Goal: Navigation & Orientation: Find specific page/section

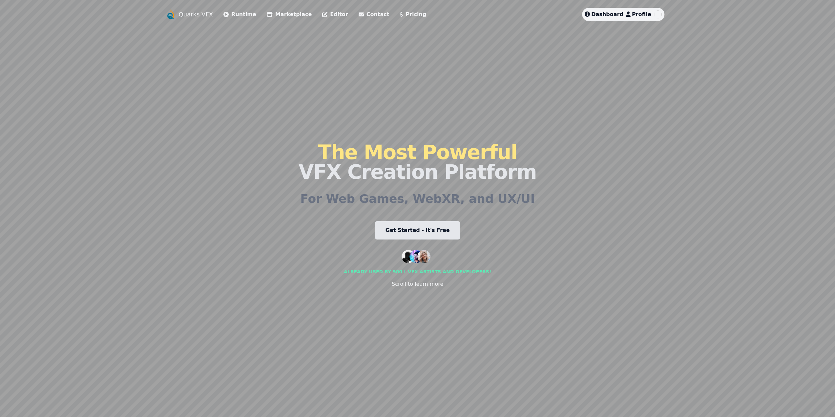
click at [606, 13] on span "Dashboard" at bounding box center [607, 14] width 32 height 6
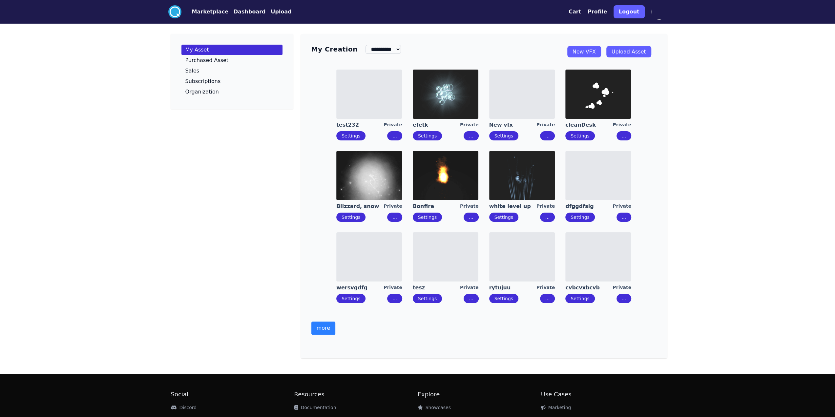
scroll to position [55, 0]
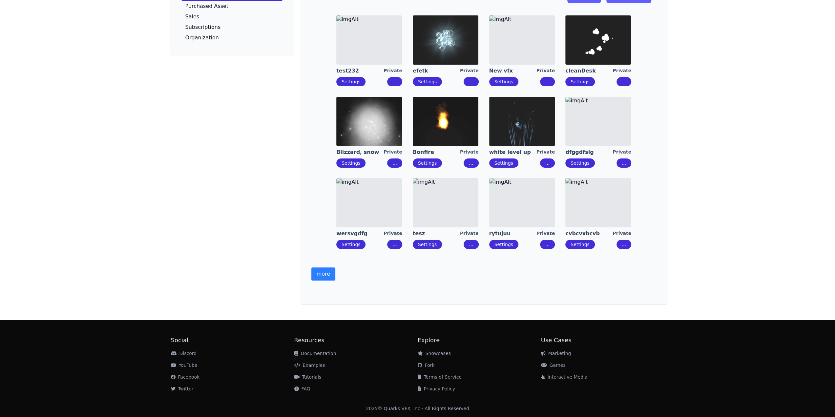
click at [329, 271] on button "more" at bounding box center [323, 274] width 24 height 13
click at [327, 254] on div "test232 Private Settings ... efetk Private Settings ... New vfx Private Setting…" at bounding box center [483, 132] width 345 height 244
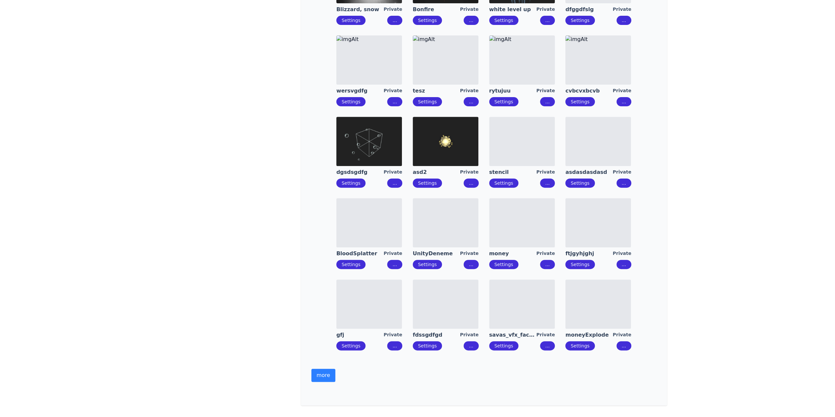
scroll to position [285, 0]
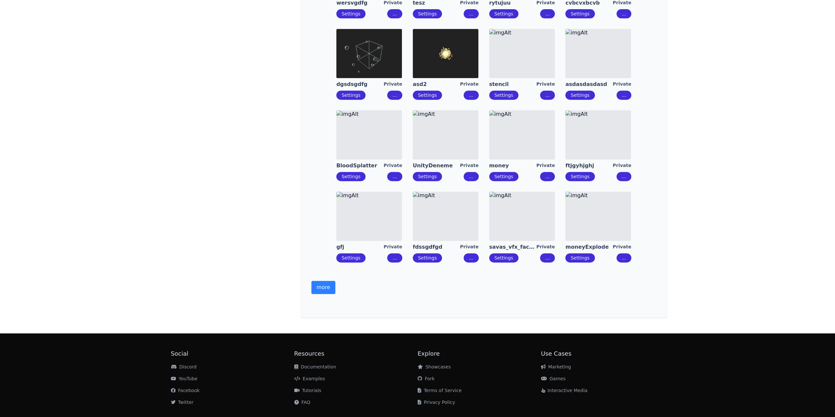
click at [326, 289] on button "more" at bounding box center [323, 287] width 24 height 13
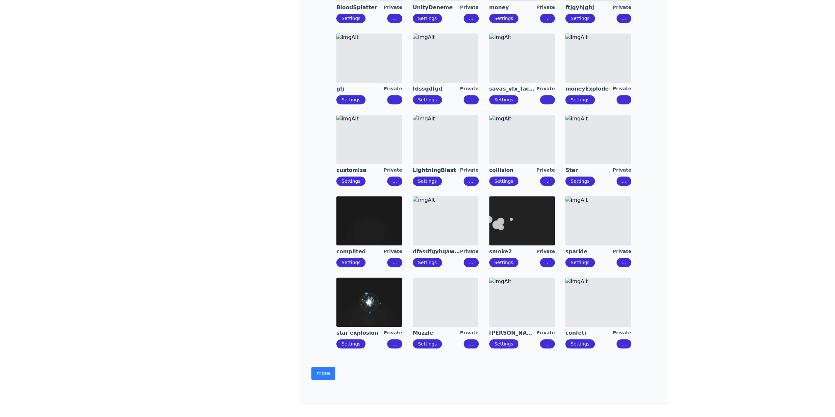
scroll to position [515, 0]
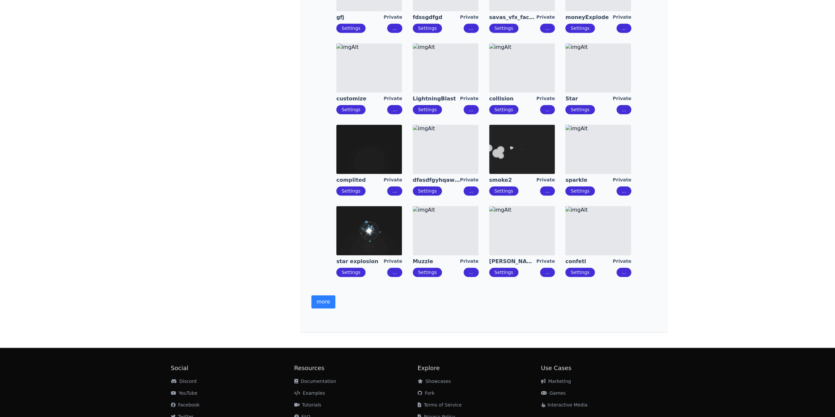
drag, startPoint x: 324, startPoint y: 299, endPoint x: 325, endPoint y: 274, distance: 25.0
click at [325, 299] on button "more" at bounding box center [323, 301] width 24 height 13
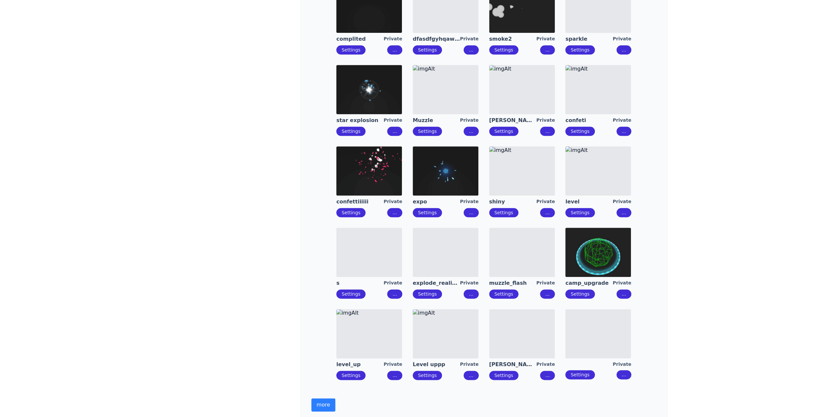
scroll to position [712, 0]
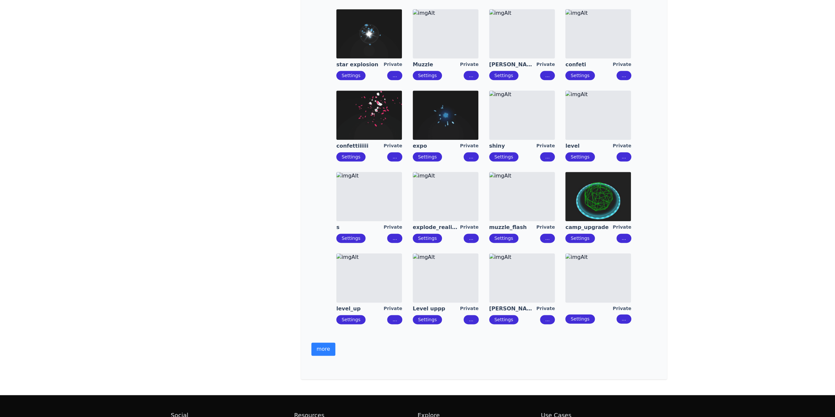
click at [534, 279] on img at bounding box center [522, 277] width 66 height 49
